Goal: Task Accomplishment & Management: Use online tool/utility

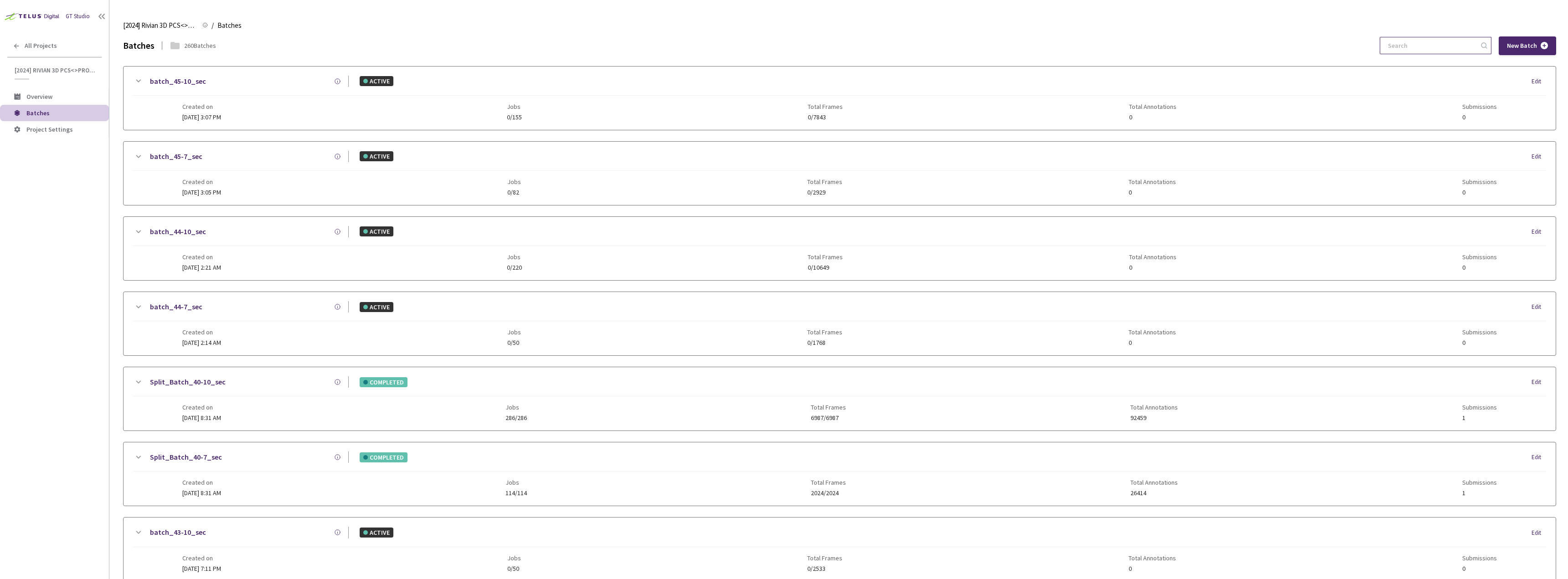
click at [1437, 53] on input at bounding box center [1431, 45] width 97 height 16
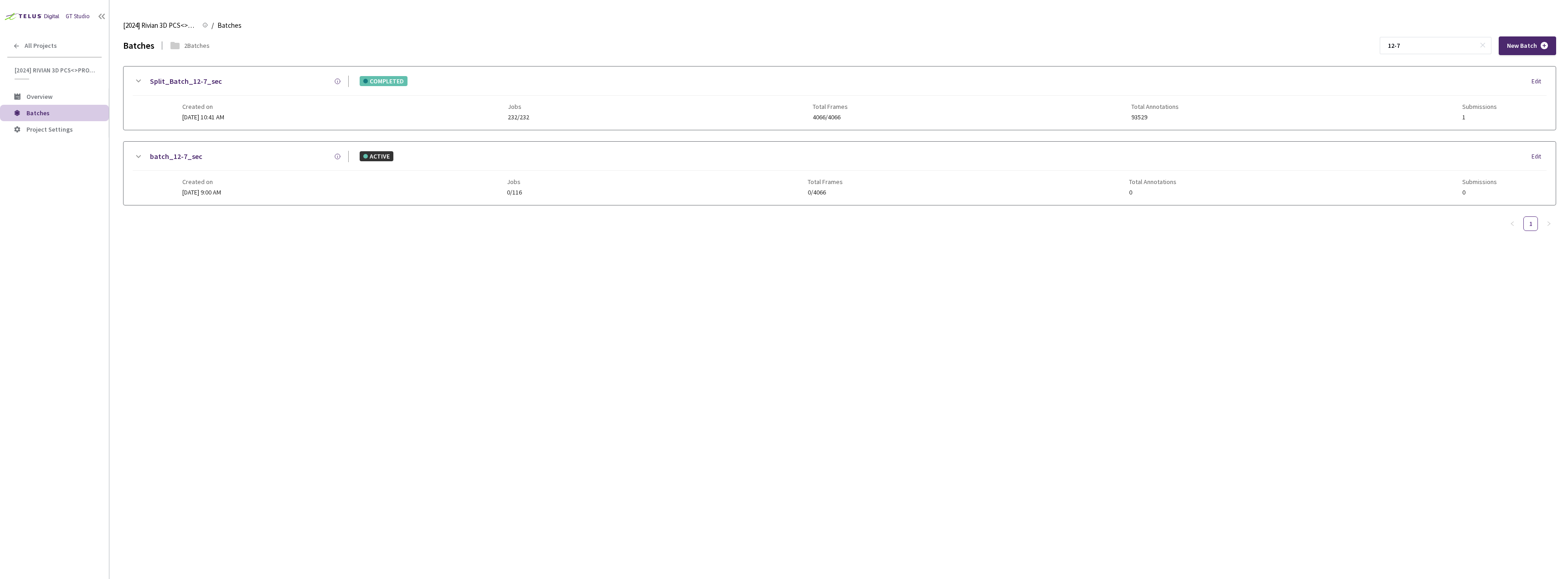
type input "12-7"
click at [171, 106] on div "Split_Batch_12-7_sec COMPLETED Edit Created on [DATE] 10:41 AM Jobs 232/232 Tot…" at bounding box center [839, 98] width 1432 height 63
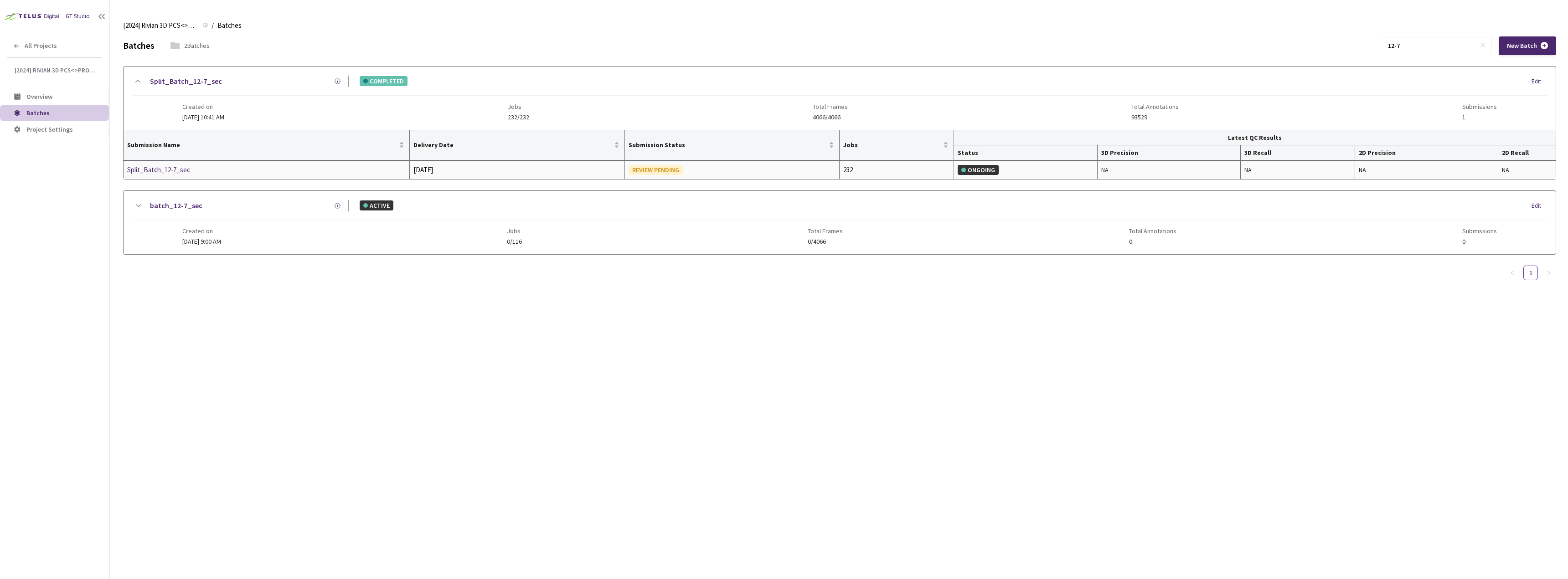
click at [159, 173] on div "Split_Batch_12-7_sec" at bounding box center [175, 170] width 97 height 11
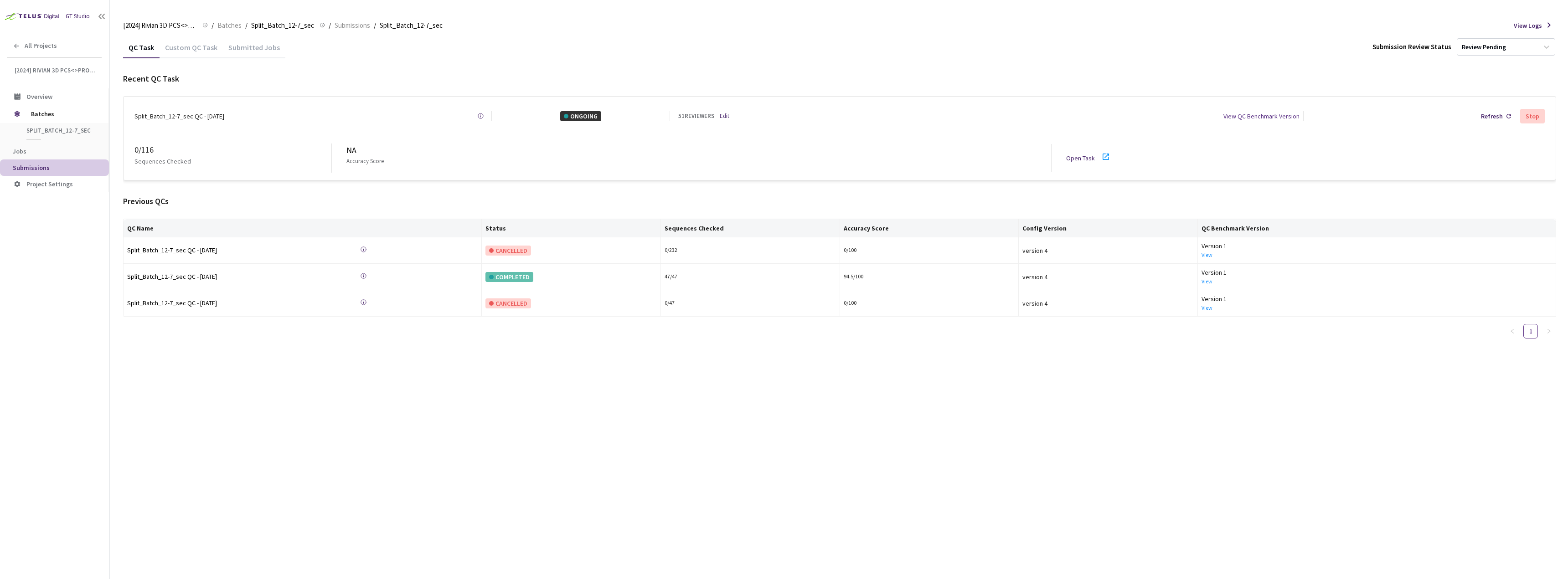
click at [187, 37] on div "Custom QC Task" at bounding box center [191, 46] width 63 height 19
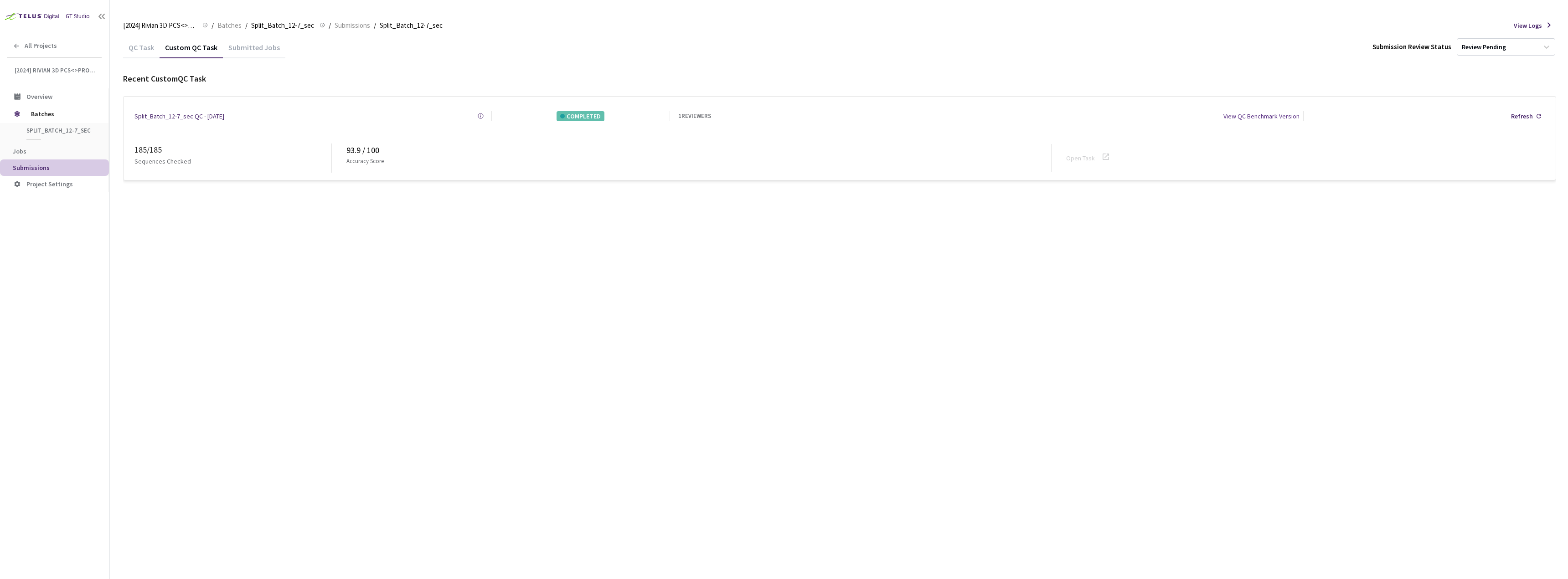
click at [141, 52] on div "QC Task" at bounding box center [141, 50] width 37 height 15
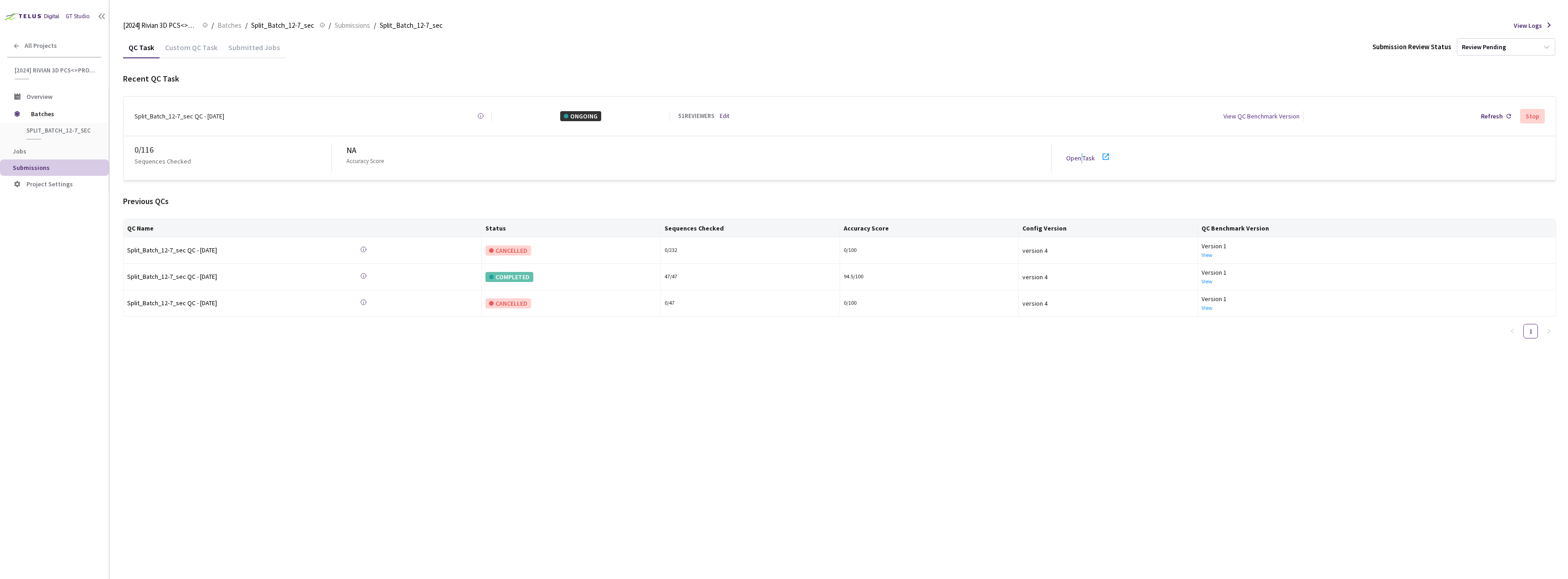
click at [1081, 156] on link "Open Task" at bounding box center [1080, 158] width 29 height 8
